Goal: Transaction & Acquisition: Purchase product/service

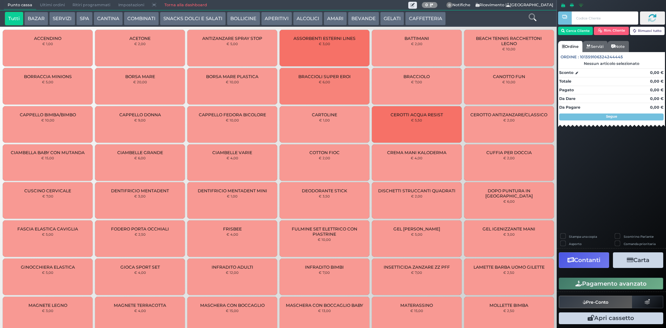
click at [420, 16] on button "CAFFETTERIA" at bounding box center [425, 19] width 40 height 14
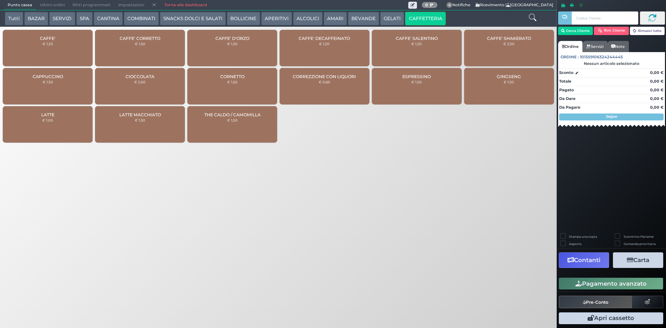
click at [51, 47] on div "CAFFE' € 1,20" at bounding box center [48, 48] width 90 height 36
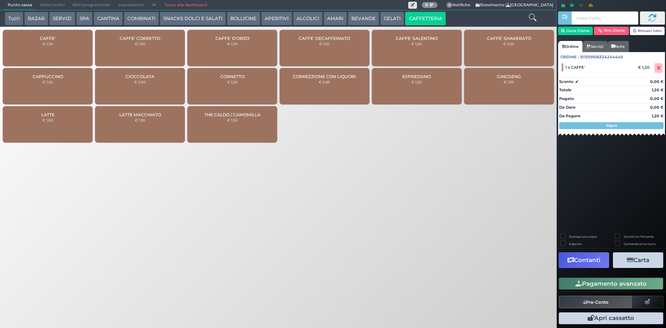
click at [598, 284] on button "Pagamento avanzato" at bounding box center [611, 284] width 104 height 12
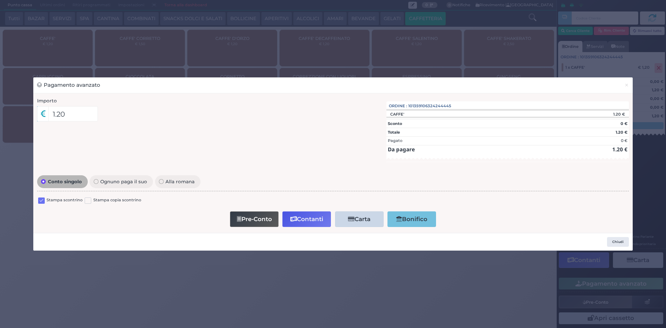
click at [39, 202] on label at bounding box center [41, 200] width 7 height 7
click at [0, 0] on input "checkbox" at bounding box center [0, 0] width 0 height 0
click at [297, 222] on button "Contanti" at bounding box center [307, 219] width 49 height 16
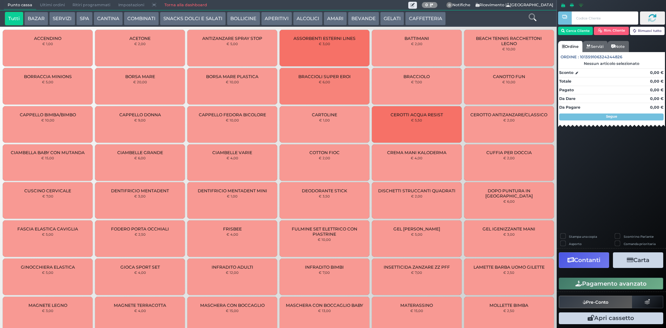
click at [385, 17] on button "GELATI" at bounding box center [392, 19] width 24 height 14
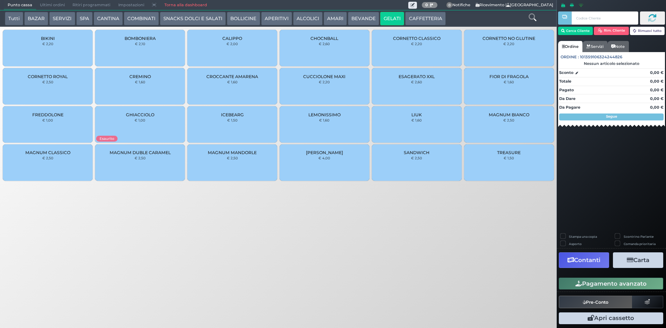
click at [238, 86] on div "CROCCANTE AMARENA € 1,60" at bounding box center [232, 86] width 90 height 36
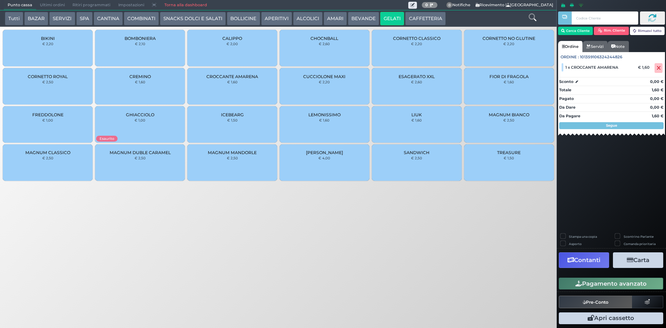
drag, startPoint x: 600, startPoint y: 281, endPoint x: 479, endPoint y: 247, distance: 125.1
click at [600, 281] on button "Pagamento avanzato" at bounding box center [611, 284] width 104 height 12
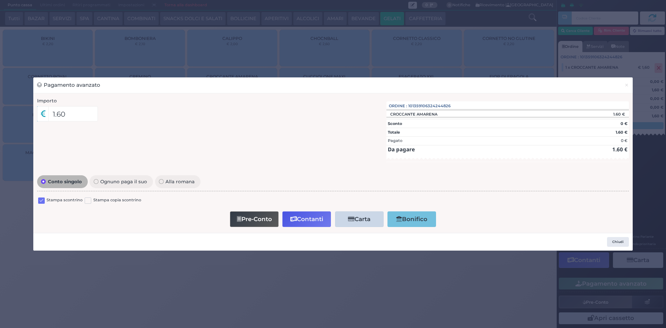
drag, startPoint x: 42, startPoint y: 201, endPoint x: 234, endPoint y: 185, distance: 192.6
click at [43, 201] on label at bounding box center [41, 200] width 7 height 7
click at [0, 0] on input "checkbox" at bounding box center [0, 0] width 0 height 0
click at [293, 217] on icon "button" at bounding box center [294, 219] width 7 height 6
